Goal: Transaction & Acquisition: Purchase product/service

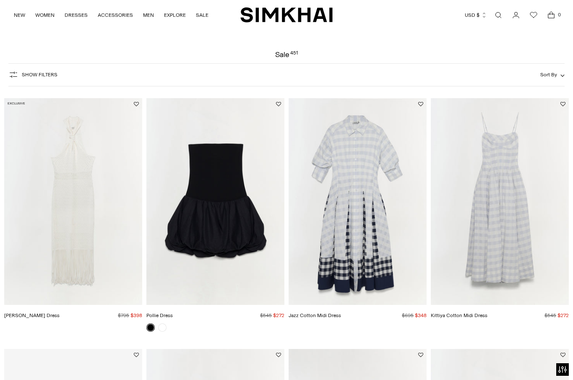
scroll to position [14, 0]
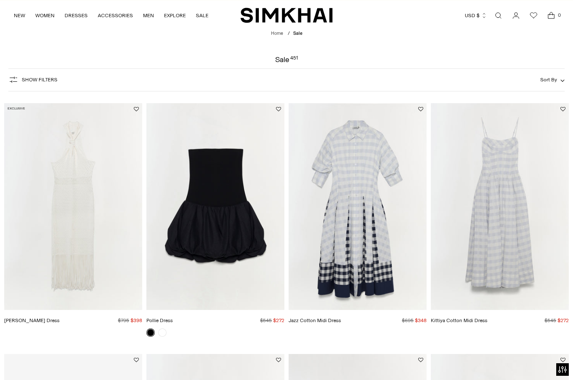
click at [26, 80] on span "Show Filters" at bounding box center [40, 80] width 36 height 6
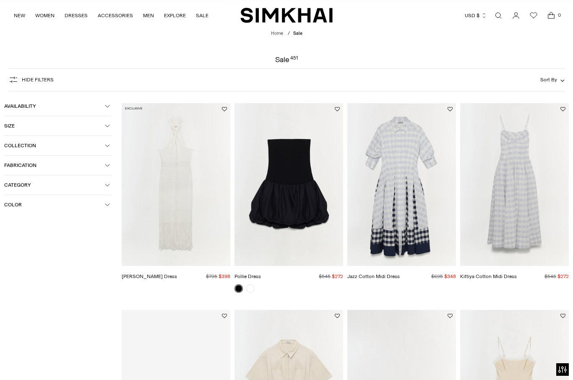
click at [108, 187] on icon "button" at bounding box center [107, 184] width 5 height 5
click at [24, 229] on span "Dresses" at bounding box center [22, 225] width 23 height 8
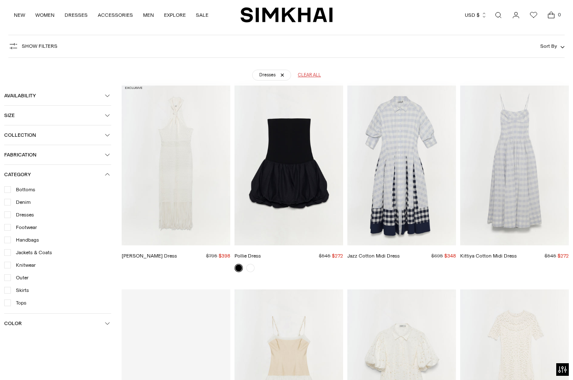
scroll to position [62, 0]
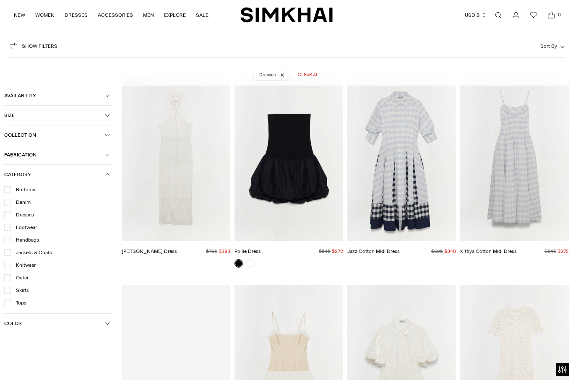
click at [109, 177] on icon "button" at bounding box center [107, 174] width 5 height 5
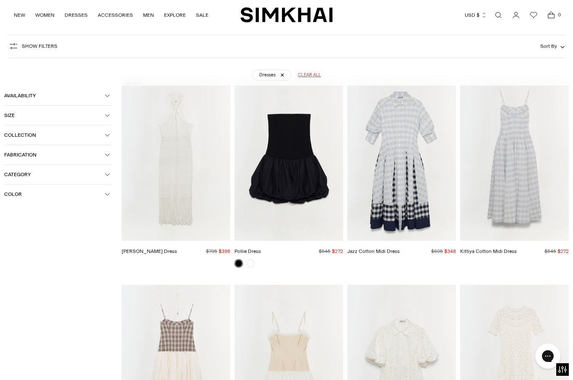
scroll to position [0, 0]
click at [491, 68] on div "Dresses Clear all" at bounding box center [286, 71] width 538 height 21
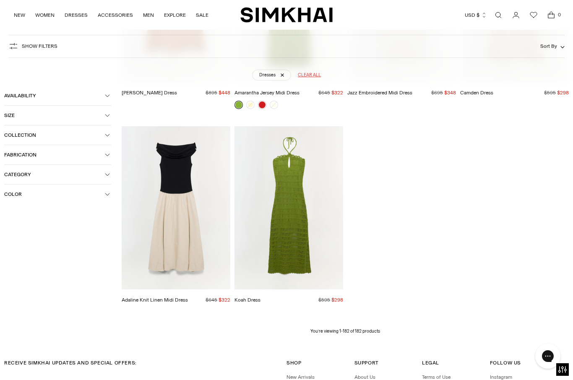
scroll to position [9297, 0]
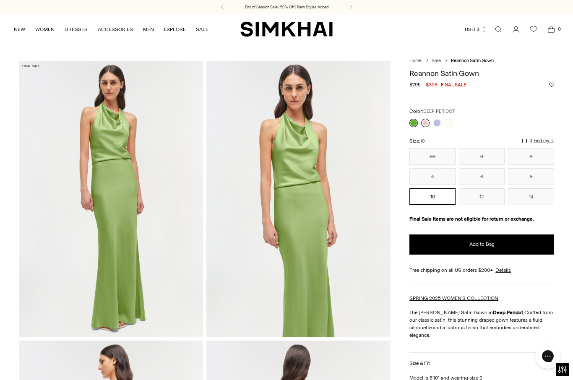
click at [429, 123] on link at bounding box center [425, 123] width 8 height 8
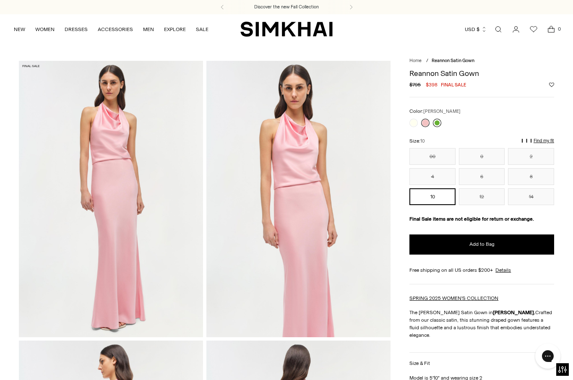
click at [440, 123] on link at bounding box center [437, 123] width 8 height 8
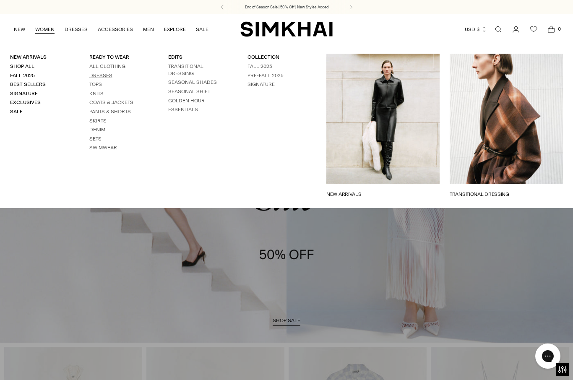
click at [107, 76] on link "Dresses" at bounding box center [100, 76] width 23 height 6
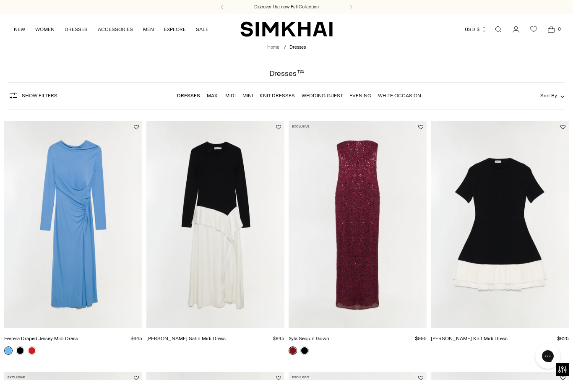
click at [544, 99] on span "Sort By" at bounding box center [548, 96] width 17 height 6
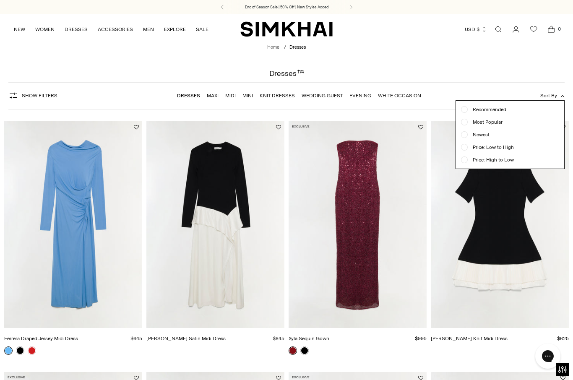
click at [496, 149] on span "Price: Low to High" at bounding box center [491, 147] width 46 height 8
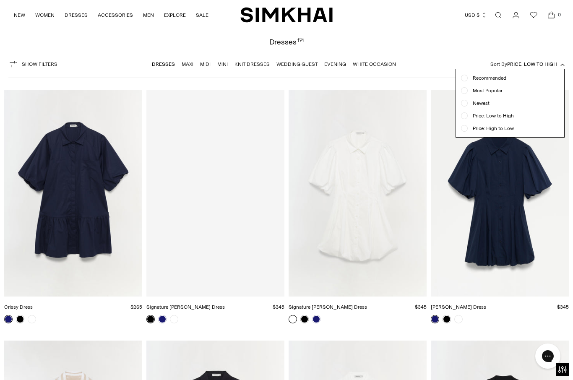
scroll to position [62, 0]
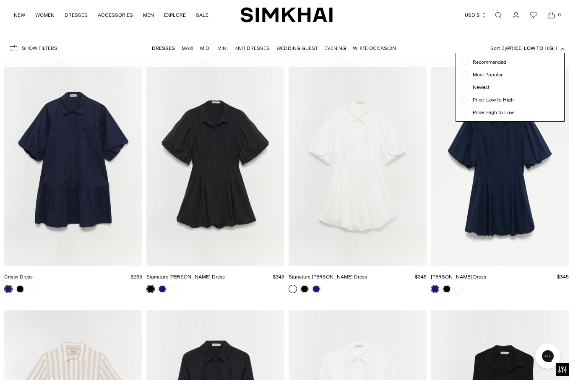
click at [551, 48] on span "Price: Low to High" at bounding box center [532, 48] width 50 height 6
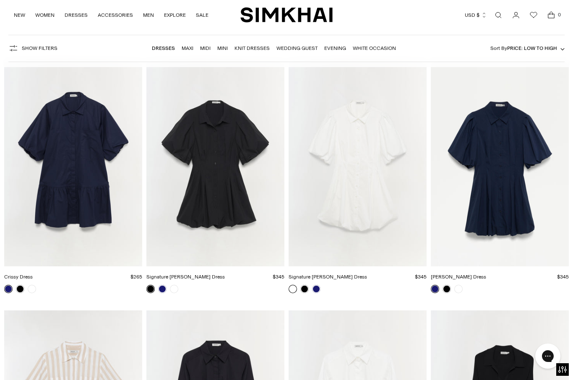
click at [188, 51] on link "Maxi" at bounding box center [188, 48] width 12 height 6
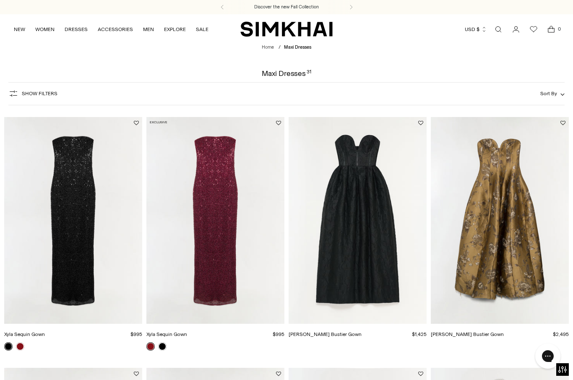
click at [556, 95] on span "Sort By" at bounding box center [548, 94] width 17 height 6
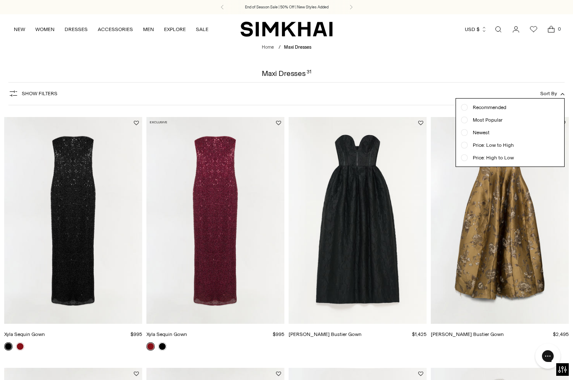
click at [505, 151] on ul "Recommended Most Popular Newest" at bounding box center [510, 133] width 108 height 68
click at [506, 148] on span "Price: Low to High" at bounding box center [491, 145] width 46 height 8
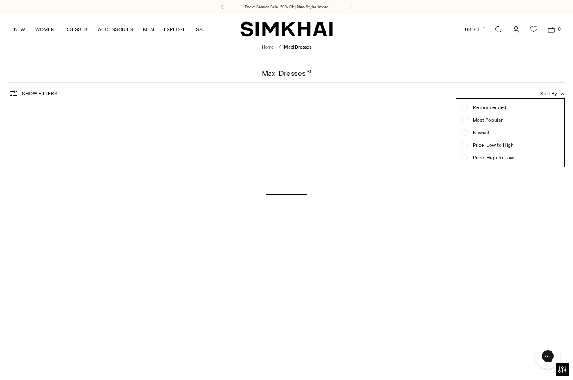
click at [507, 82] on div "Show Filters Show Filters Sort By Recommended Most Popular Newest" at bounding box center [286, 93] width 556 height 23
